Goal: Information Seeking & Learning: Learn about a topic

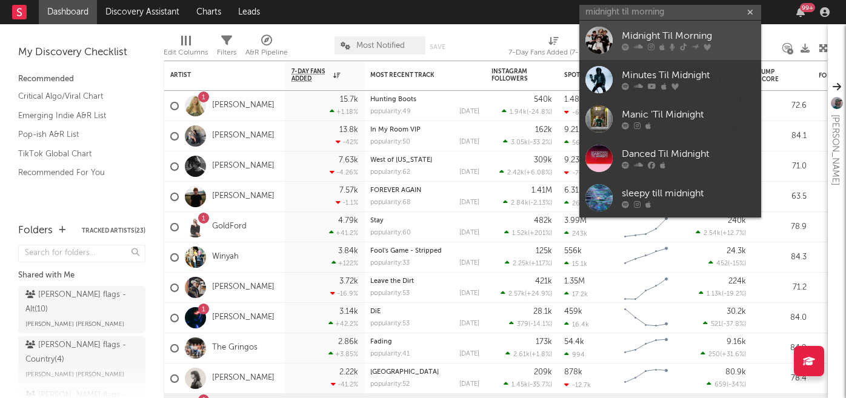
type input "midnight til morning"
click at [682, 44] on icon at bounding box center [683, 47] width 7 height 7
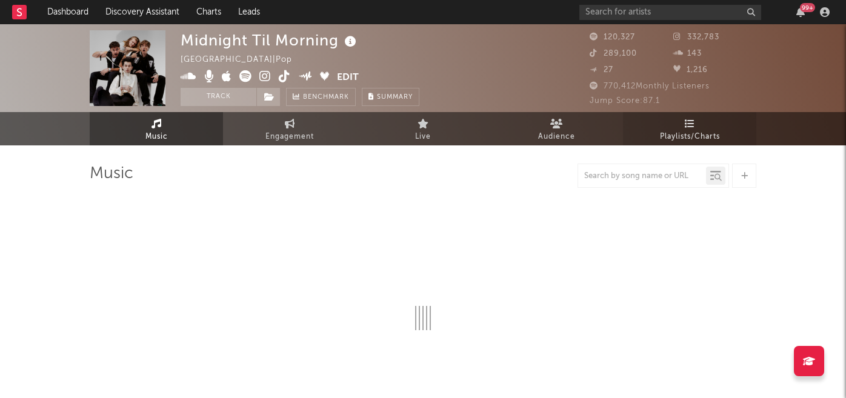
click at [685, 129] on link "Playlists/Charts" at bounding box center [689, 128] width 133 height 33
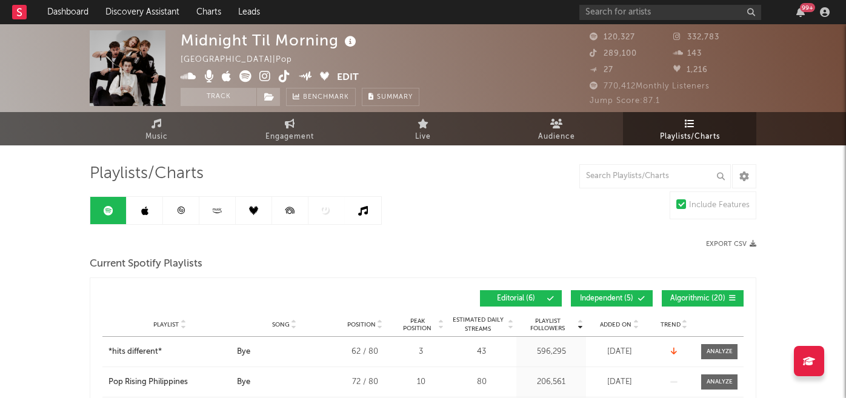
click at [158, 215] on link at bounding box center [145, 210] width 36 height 27
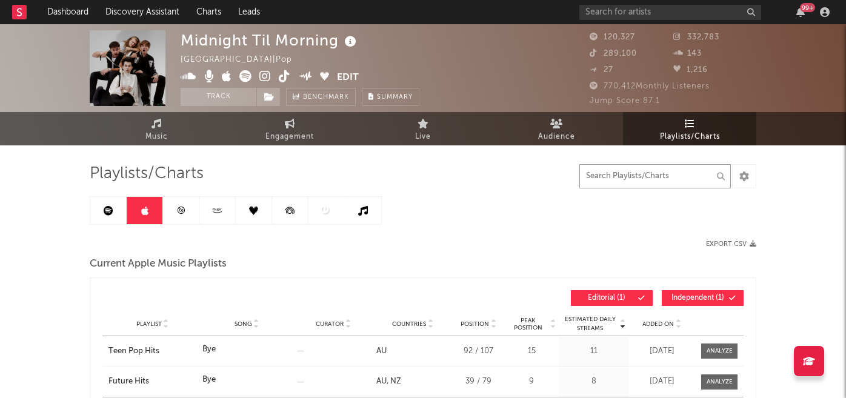
click at [606, 176] on input "text" at bounding box center [656, 176] width 152 height 24
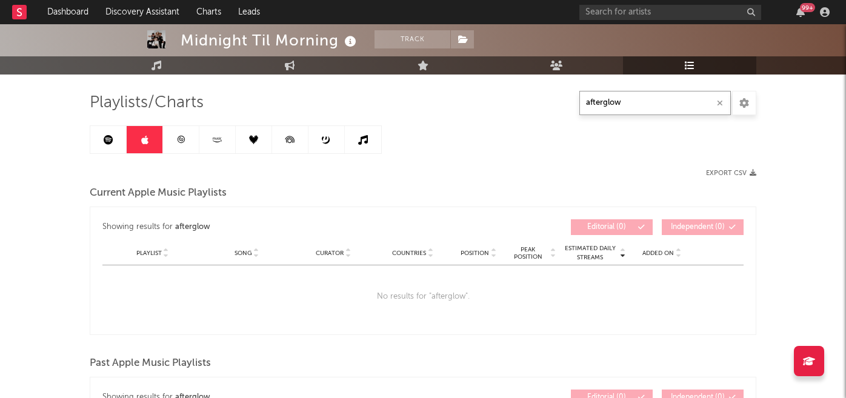
scroll to position [53, 0]
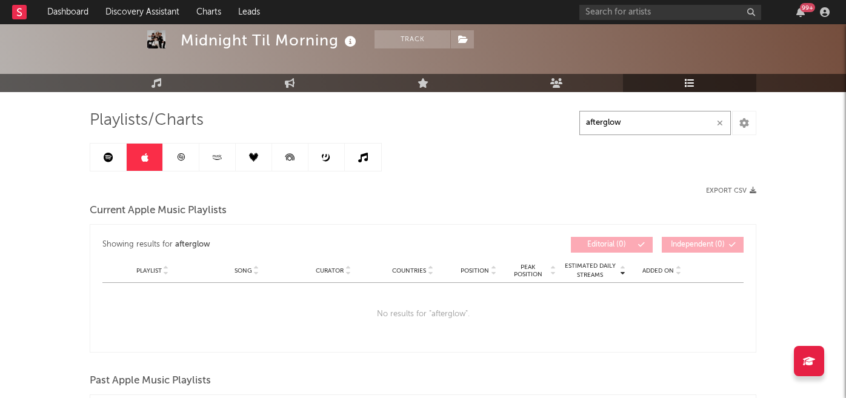
type input "afterglow"
click at [187, 162] on link at bounding box center [181, 157] width 36 height 27
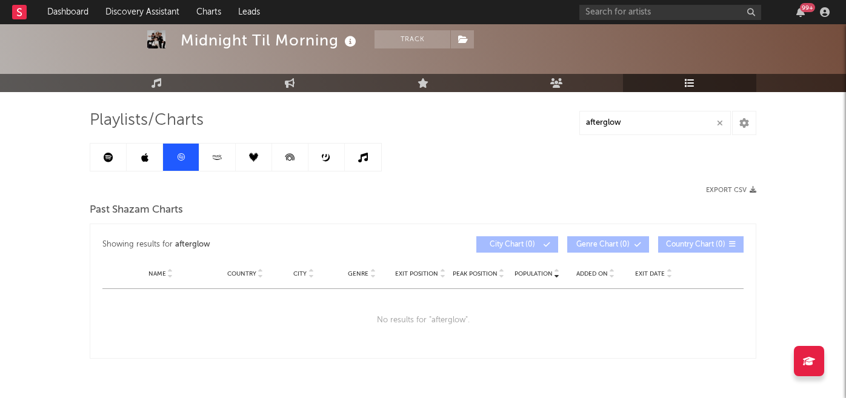
click at [111, 162] on link at bounding box center [108, 157] width 36 height 27
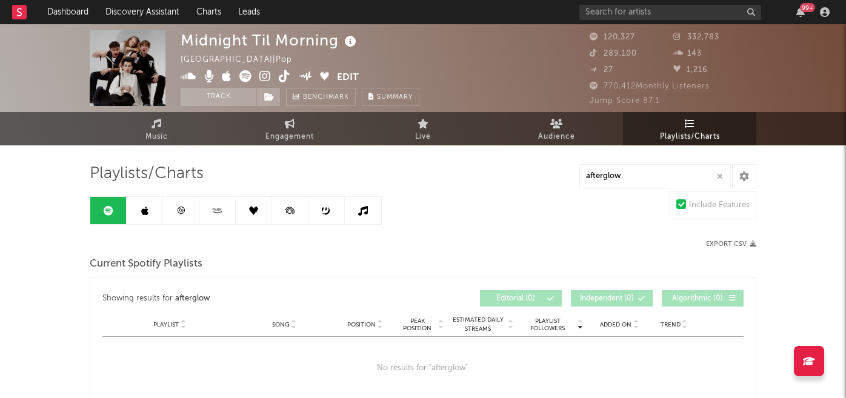
click at [363, 209] on icon at bounding box center [363, 211] width 10 height 10
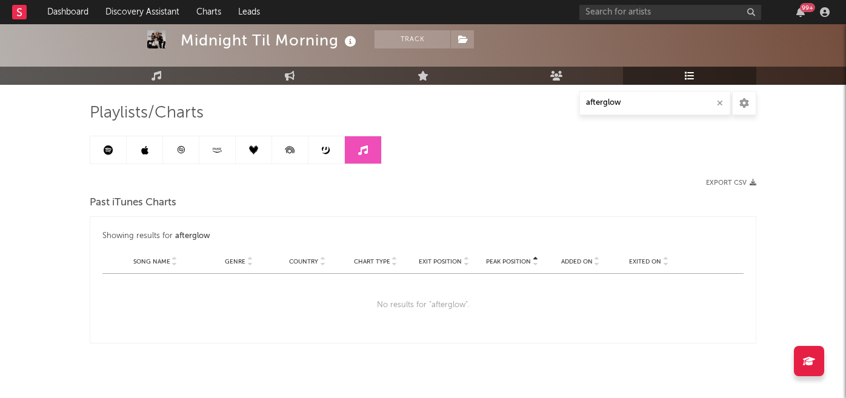
scroll to position [79, 0]
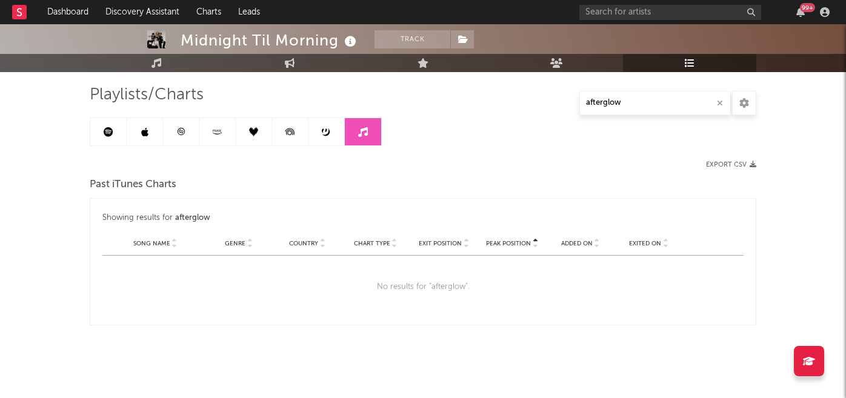
click at [142, 131] on icon at bounding box center [144, 132] width 7 height 10
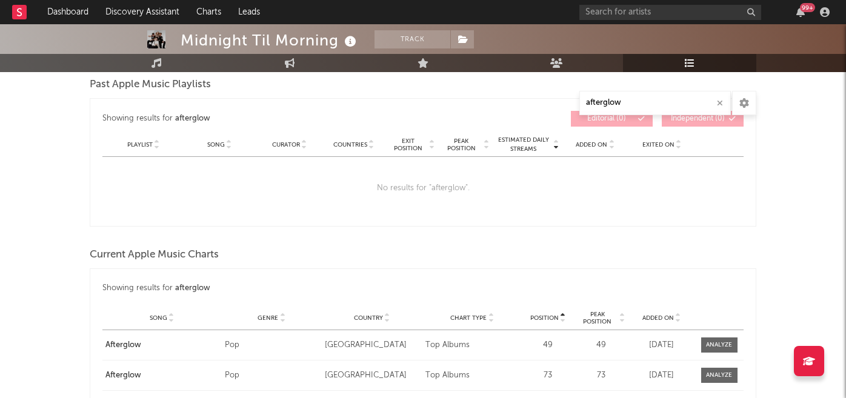
scroll to position [440, 0]
